Goal: Navigation & Orientation: Find specific page/section

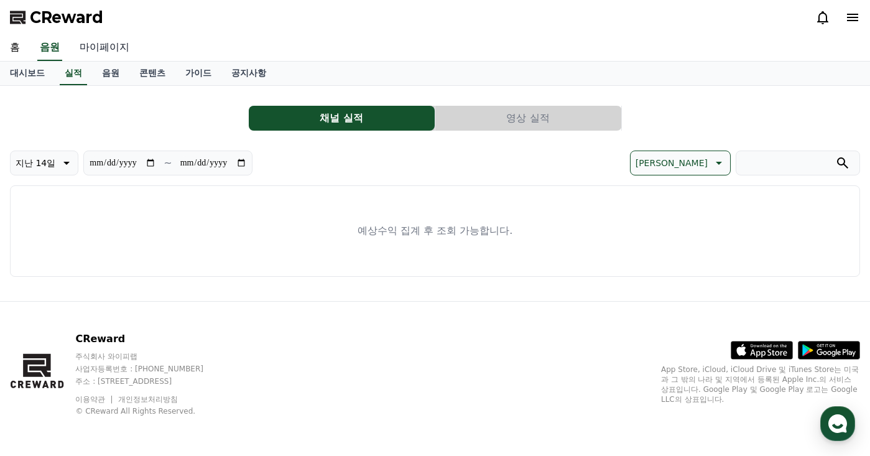
click at [113, 50] on link "마이페이지" at bounding box center [105, 48] width 70 height 26
select select "**********"
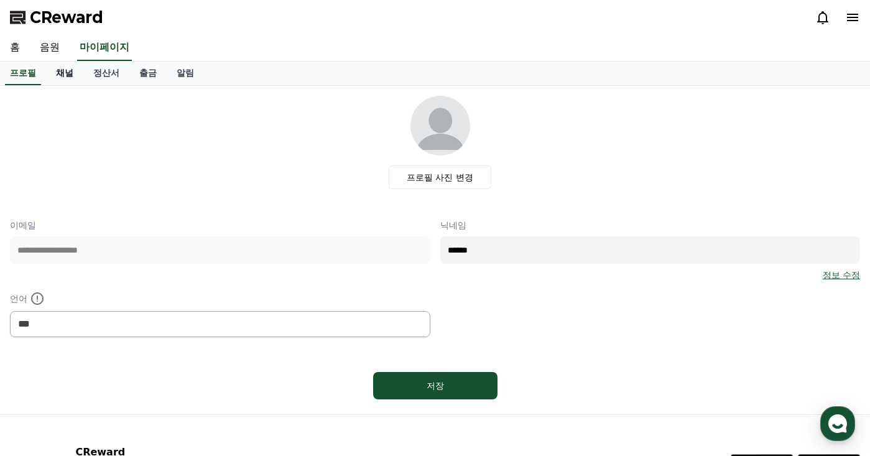
click at [67, 78] on link "채널" at bounding box center [64, 74] width 37 height 24
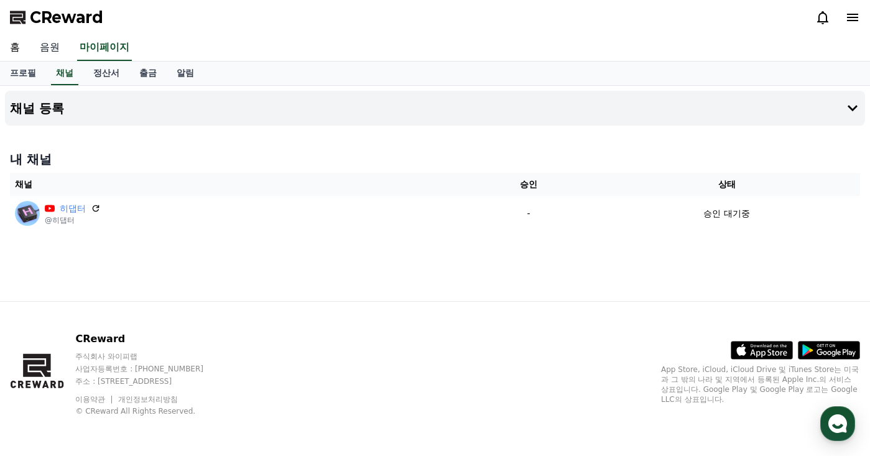
click at [48, 47] on link "음원" at bounding box center [50, 48] width 40 height 26
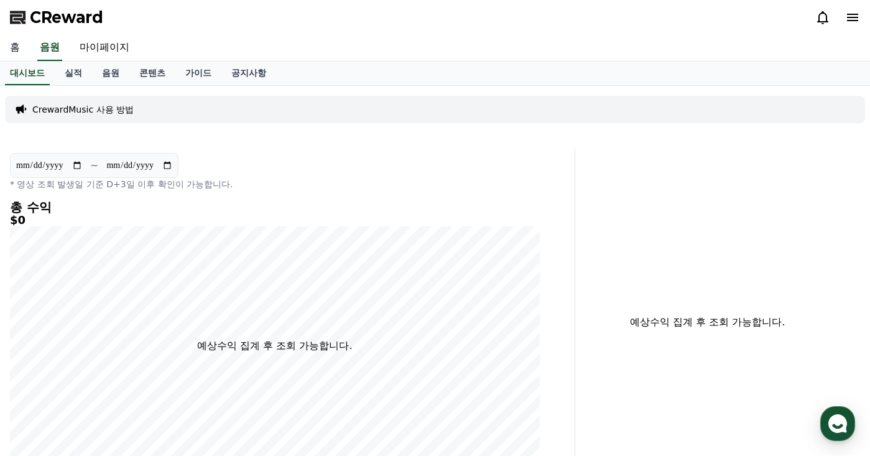
click at [16, 48] on link "홈" at bounding box center [15, 48] width 30 height 26
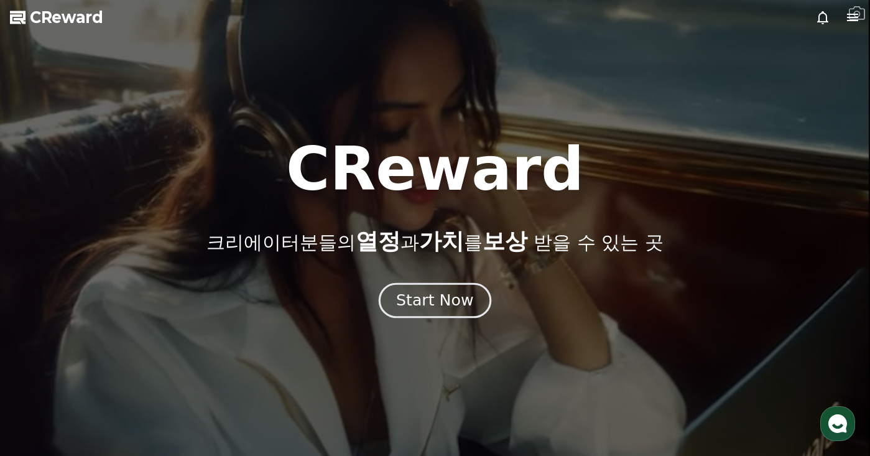
click at [455, 289] on button "Start Now" at bounding box center [435, 299] width 113 height 35
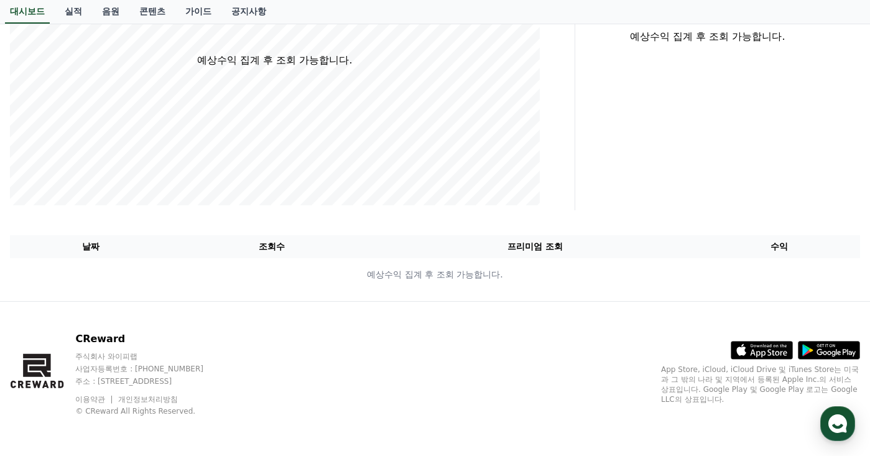
scroll to position [286, 0]
